Goal: Transaction & Acquisition: Subscribe to service/newsletter

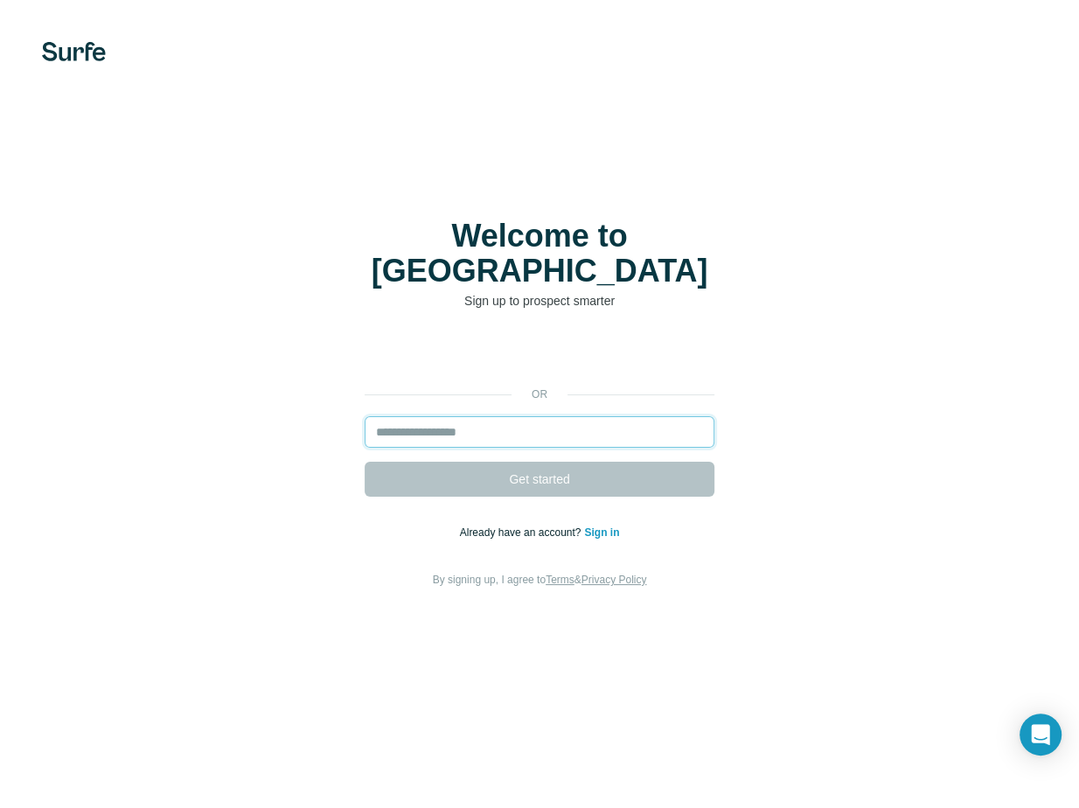
click at [561, 428] on input "email" at bounding box center [540, 431] width 350 height 31
type input "**********"
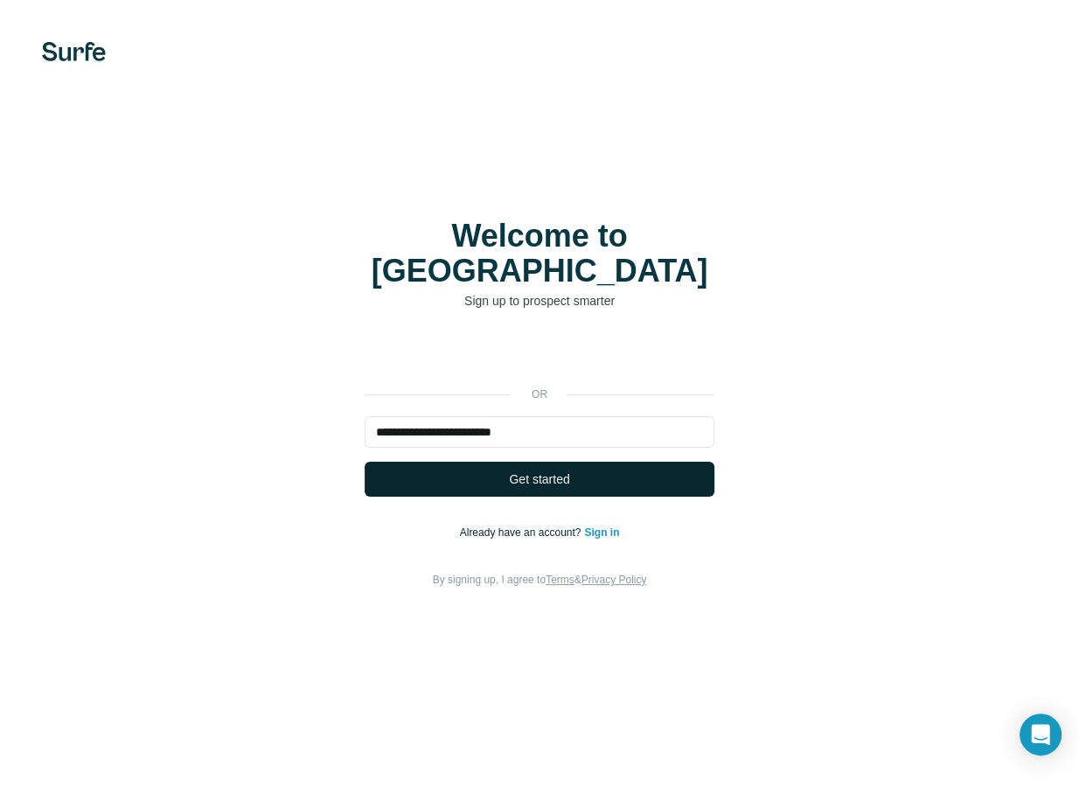
click at [560, 470] on span "Get started" at bounding box center [539, 478] width 60 height 17
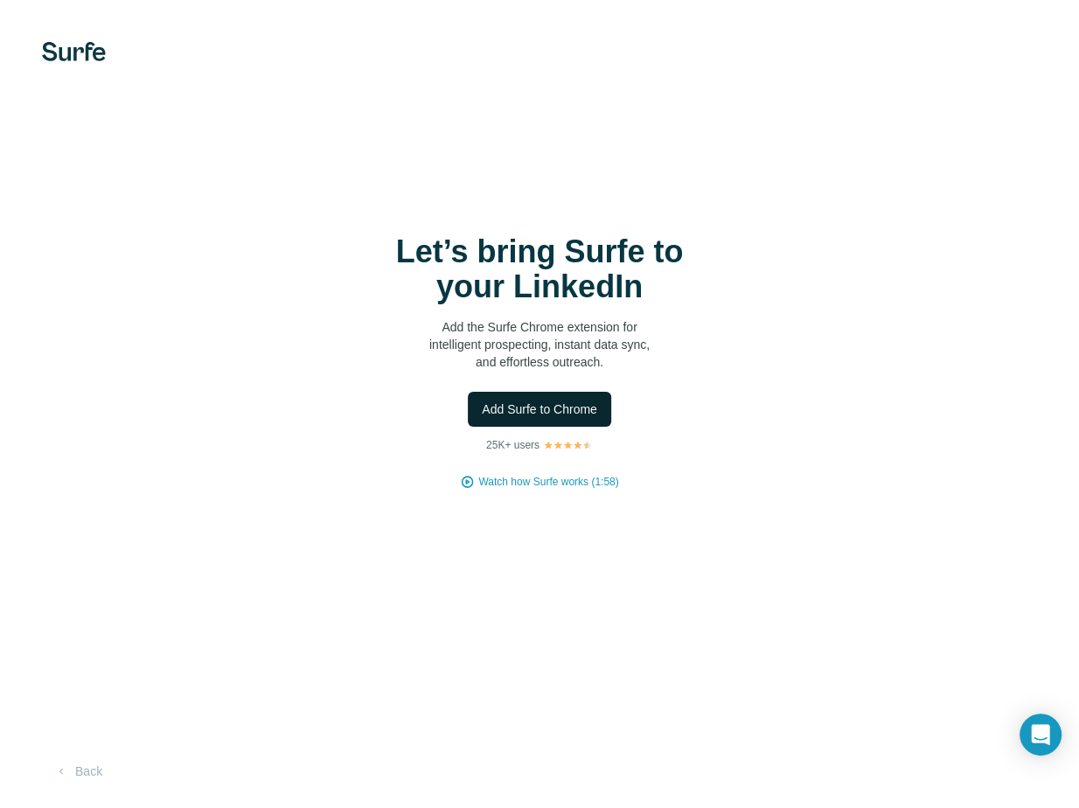
click at [595, 411] on span "Add Surfe to Chrome" at bounding box center [539, 408] width 115 height 17
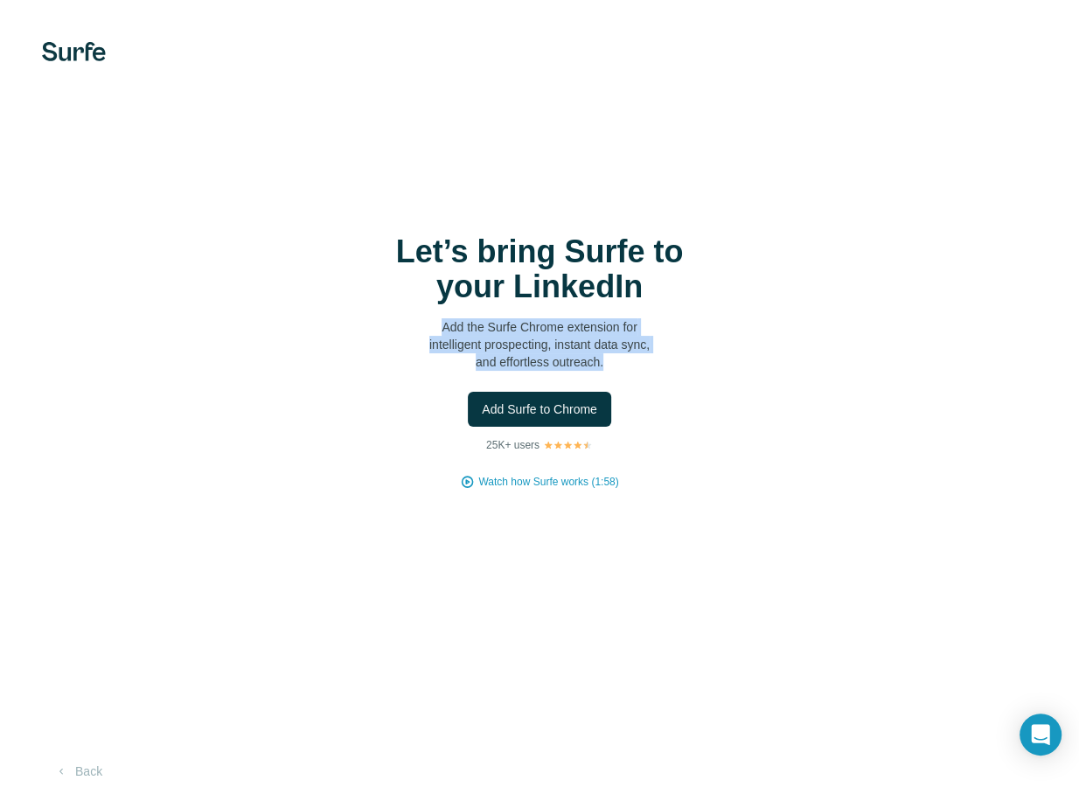
drag, startPoint x: 440, startPoint y: 317, endPoint x: 659, endPoint y: 366, distance: 225.0
click at [659, 366] on div "Let’s bring Surfe to your LinkedIn Add the Surfe Chrome extension for intellige…" at bounding box center [540, 302] width 350 height 136
click at [599, 418] on button "Add Surfe to Chrome" at bounding box center [539, 409] width 143 height 35
click at [574, 480] on span "Watch how Surfe works (1:58)" at bounding box center [548, 482] width 140 height 16
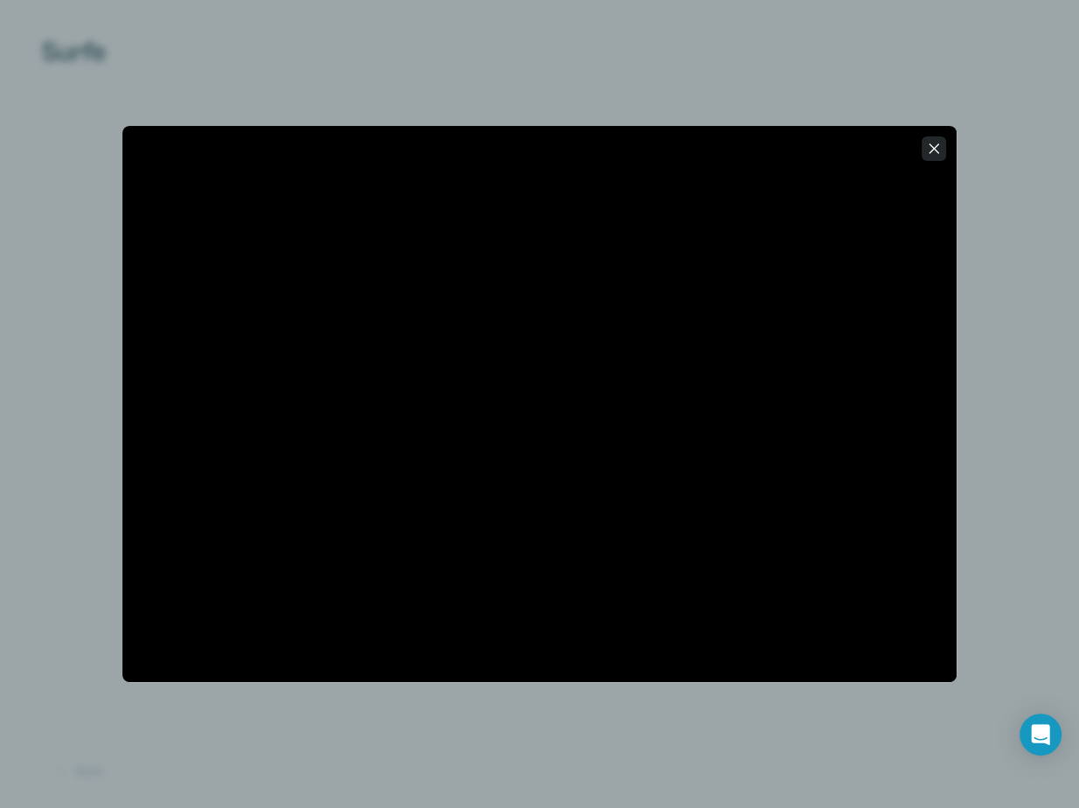
click at [929, 151] on icon "button" at bounding box center [933, 148] width 17 height 17
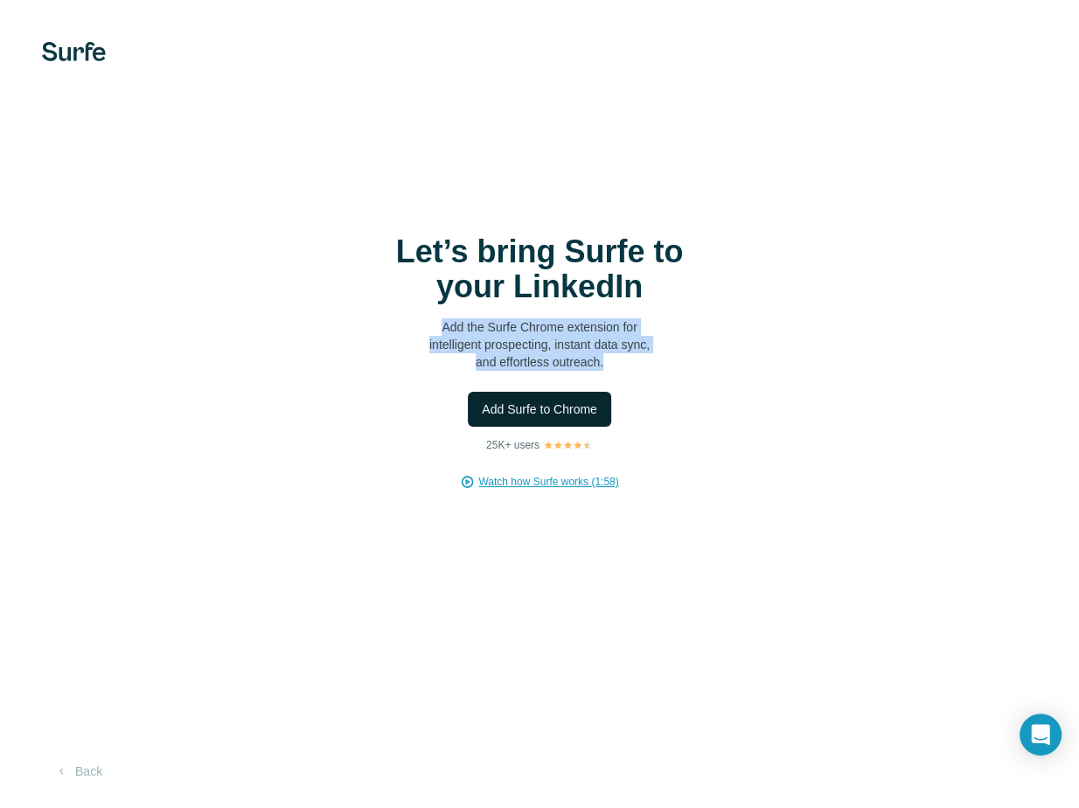
click at [576, 417] on span "Add Surfe to Chrome" at bounding box center [539, 408] width 115 height 17
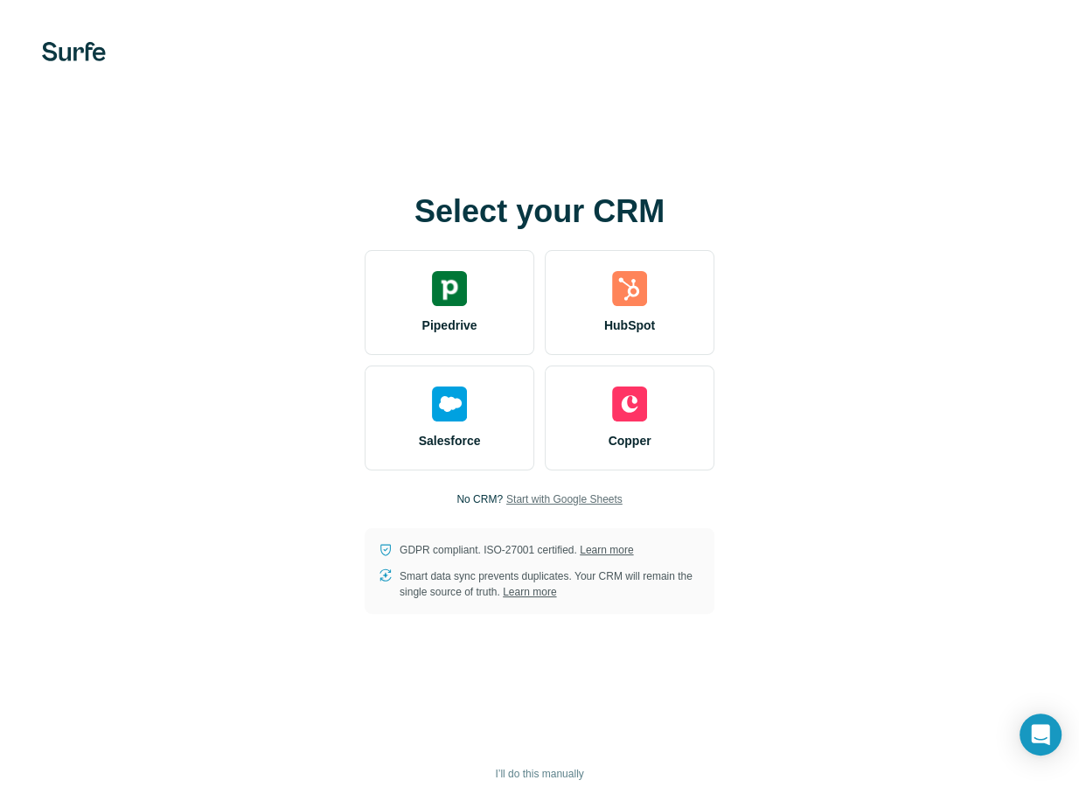
click at [557, 499] on span "Start with Google Sheets" at bounding box center [564, 499] width 116 height 16
click at [844, 64] on div "Select your CRM Pipedrive HubSpot Salesforce Copper No CRM? Start with Google S…" at bounding box center [539, 404] width 1079 height 808
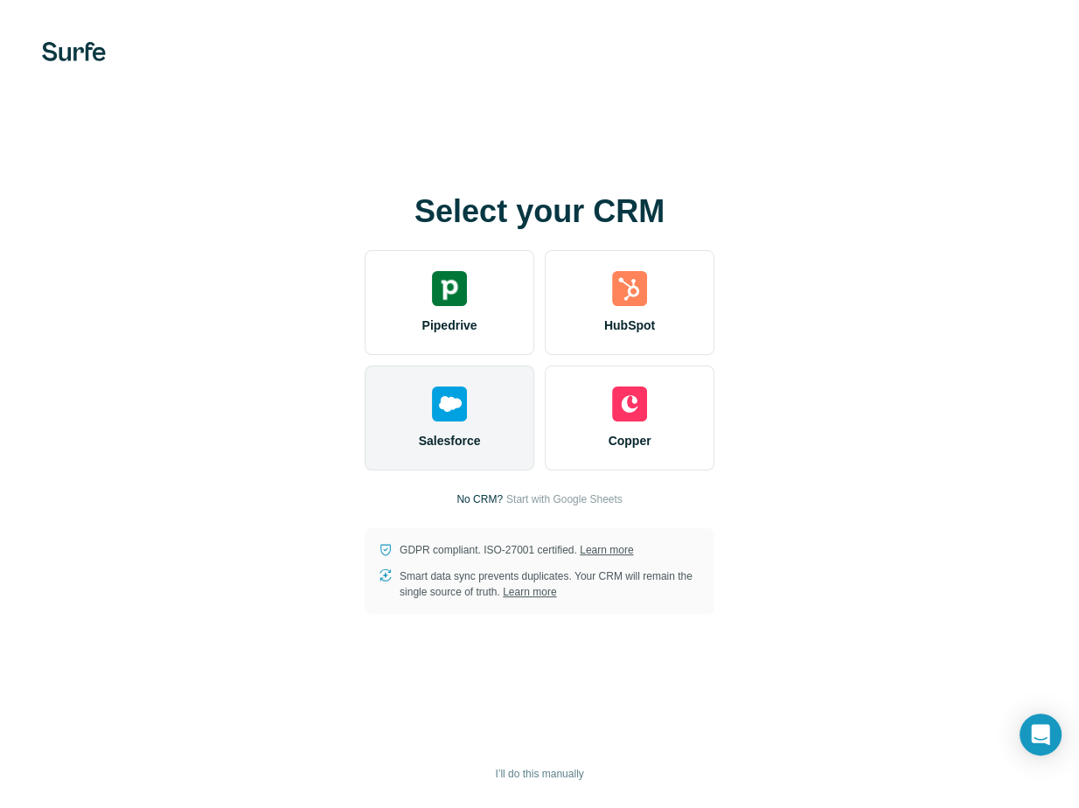
click at [497, 445] on div "Salesforce" at bounding box center [450, 417] width 170 height 105
click at [421, 408] on div "Salesforce" at bounding box center [450, 417] width 170 height 105
click at [453, 393] on img at bounding box center [449, 403] width 35 height 35
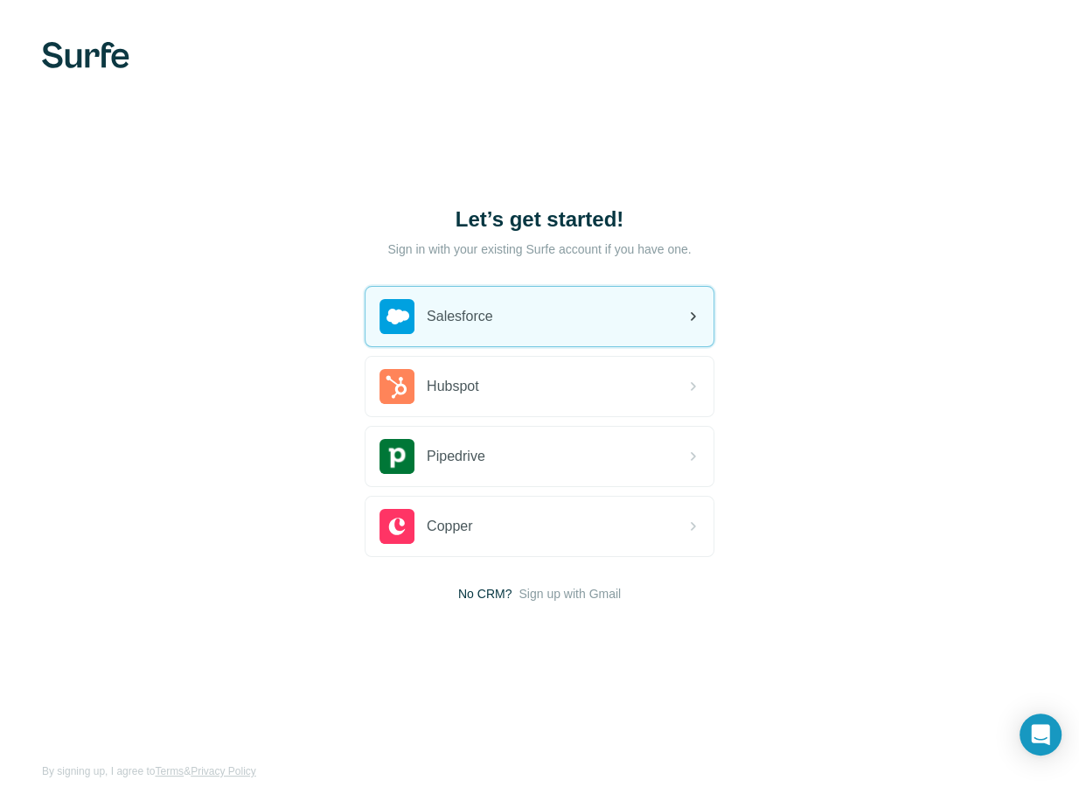
click at [515, 325] on div "Salesforce" at bounding box center [539, 316] width 348 height 59
click at [561, 301] on div "Salesforce" at bounding box center [539, 316] width 348 height 59
